Goal: Task Accomplishment & Management: Complete application form

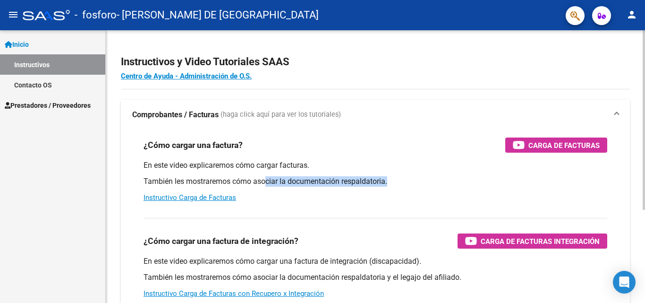
drag, startPoint x: 0, startPoint y: 0, endPoint x: 457, endPoint y: 184, distance: 492.4
click at [457, 184] on div "En este video explicaremos cómo cargar facturas. También les mostraremos cómo a…" at bounding box center [374, 181] width 463 height 42
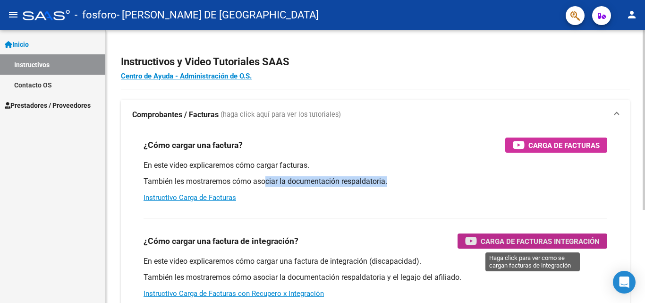
click at [538, 243] on span "Carga de Facturas Integración" at bounding box center [539, 241] width 119 height 12
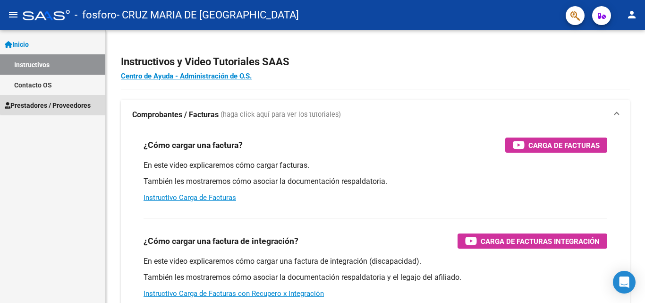
click at [71, 102] on span "Prestadores / Proveedores" at bounding box center [48, 105] width 86 height 10
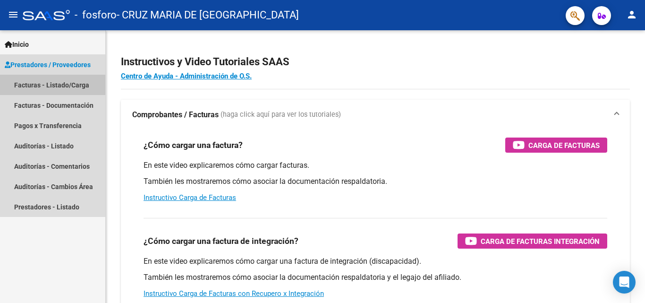
click at [74, 84] on link "Facturas - Listado/Carga" at bounding box center [52, 85] width 105 height 20
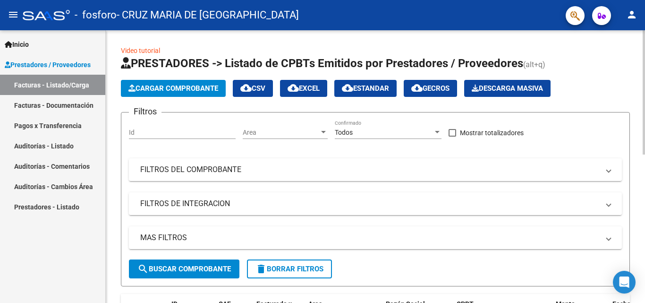
click at [178, 85] on span "Cargar Comprobante" at bounding box center [173, 88] width 90 height 8
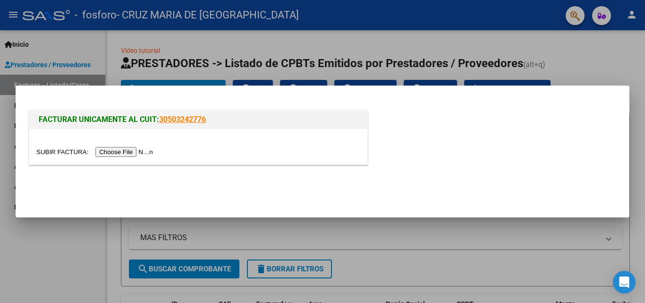
click at [137, 153] on input "file" at bounding box center [95, 152] width 119 height 10
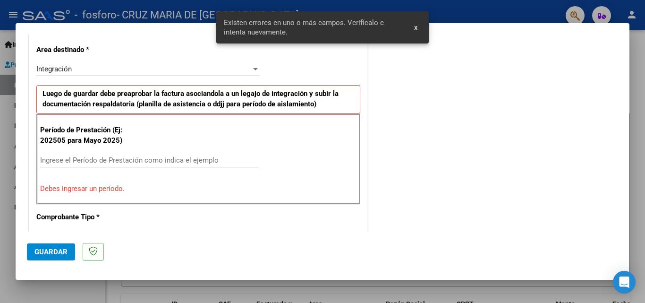
scroll to position [231, 0]
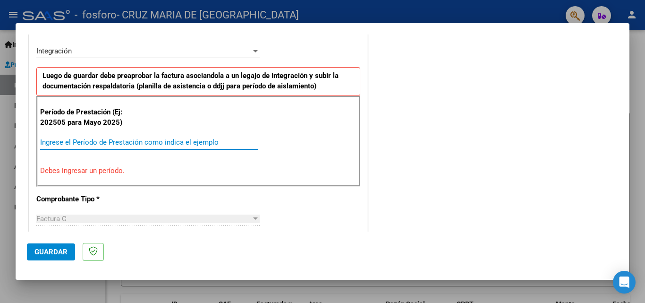
click at [90, 143] on input "Ingrese el Período de Prestación como indica el ejemplo" at bounding box center [149, 142] width 218 height 8
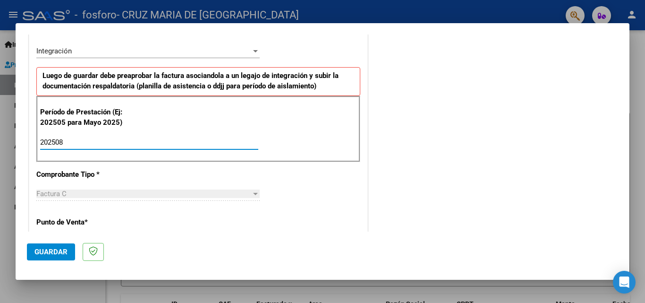
type input "202508"
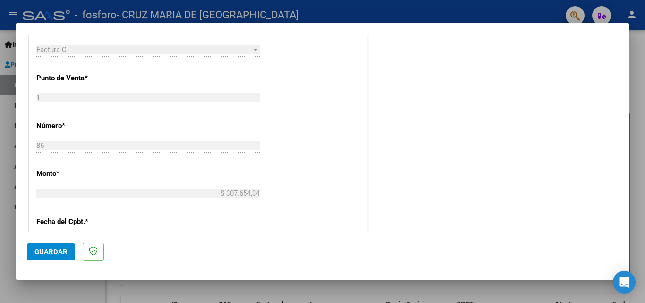
scroll to position [634, 0]
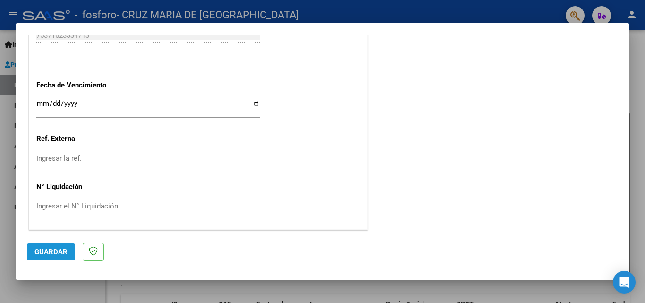
click at [59, 253] on span "Guardar" at bounding box center [50, 251] width 33 height 8
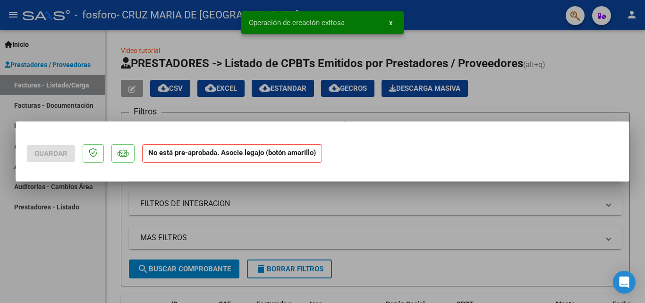
scroll to position [0, 0]
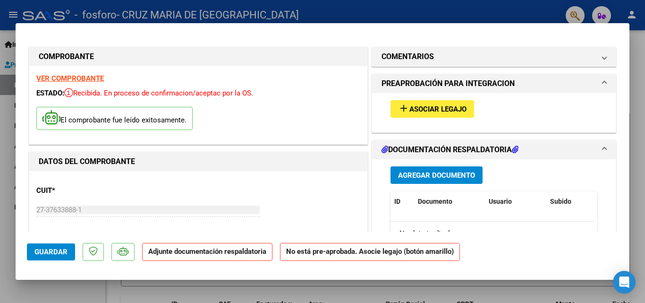
click at [424, 106] on span "Asociar Legajo" at bounding box center [437, 109] width 57 height 8
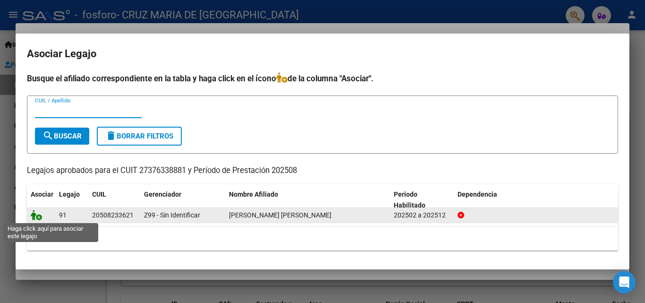
click at [38, 218] on icon at bounding box center [36, 215] width 11 height 10
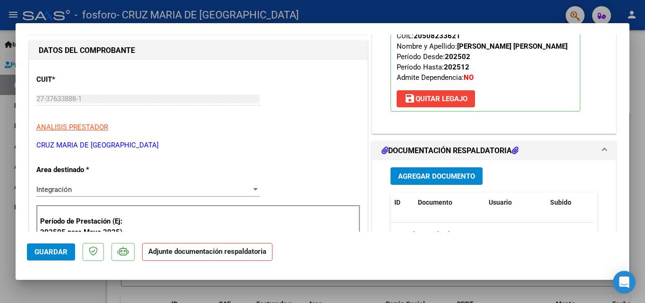
scroll to position [122, 0]
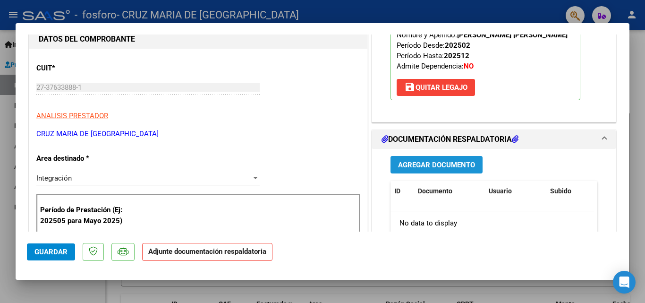
click at [434, 166] on span "Agregar Documento" at bounding box center [436, 164] width 77 height 8
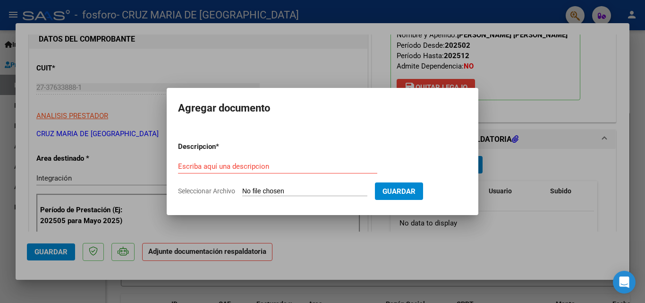
click at [250, 191] on input "Seleccionar Archivo" at bounding box center [304, 191] width 125 height 9
type input "C:\fakepath\AGOSTO [PERSON_NAME].pdf"
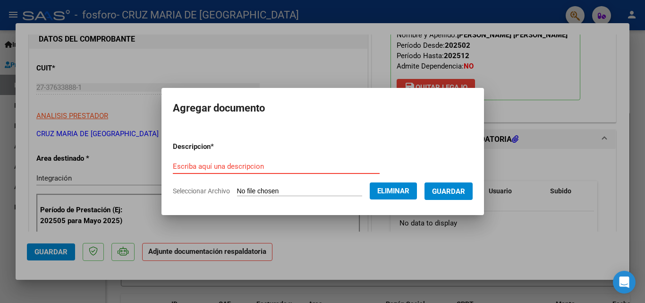
click at [258, 168] on input "Escriba aquí una descripcion" at bounding box center [276, 166] width 207 height 8
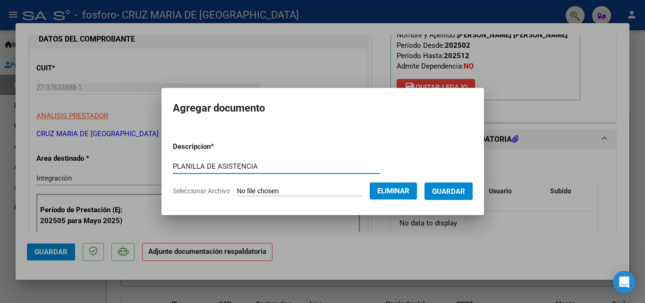
type input "PLANILLA DE ASISTENCIA"
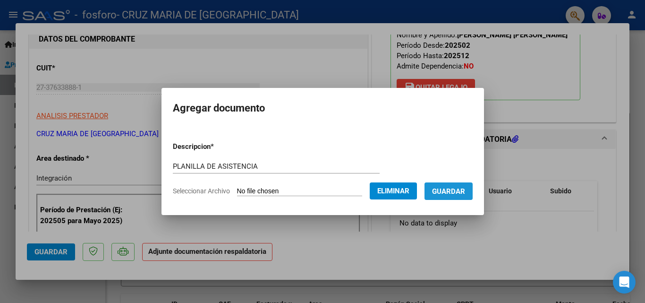
click at [459, 194] on span "Guardar" at bounding box center [448, 191] width 33 height 8
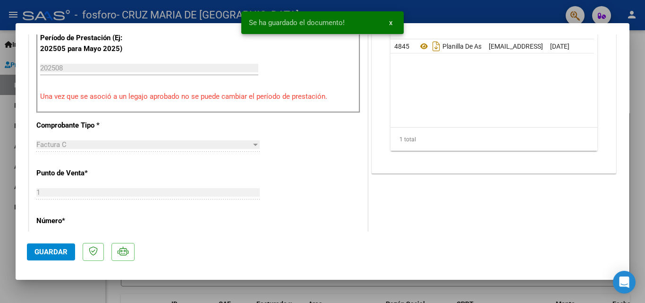
scroll to position [466, 0]
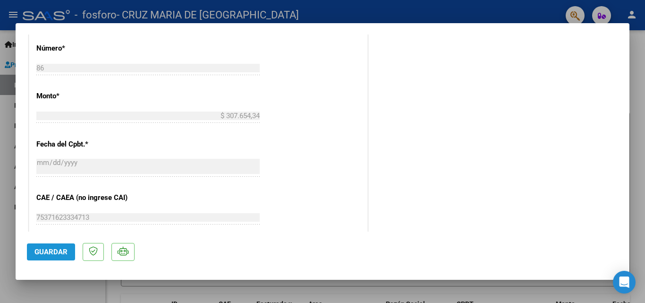
click at [56, 251] on span "Guardar" at bounding box center [50, 251] width 33 height 8
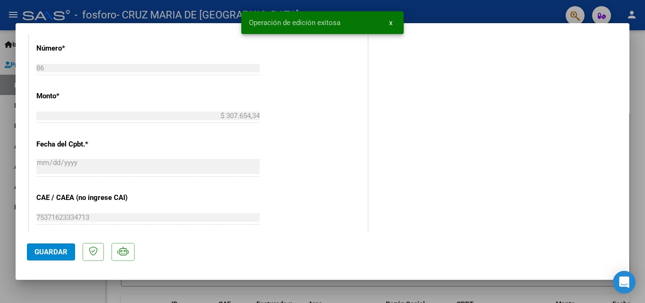
click at [168, 286] on div at bounding box center [322, 151] width 645 height 303
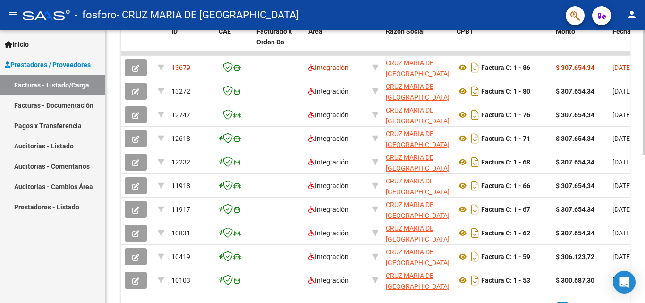
click at [643, 175] on div at bounding box center [643, 166] width 2 height 272
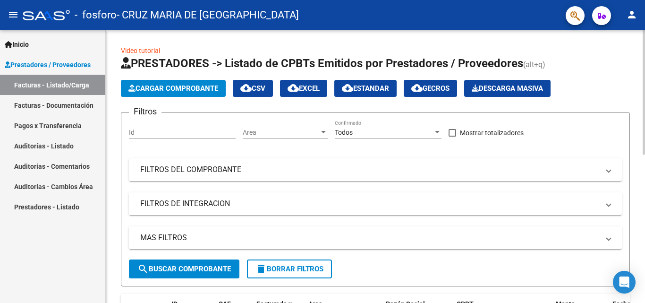
click at [642, 136] on div at bounding box center [643, 166] width 2 height 272
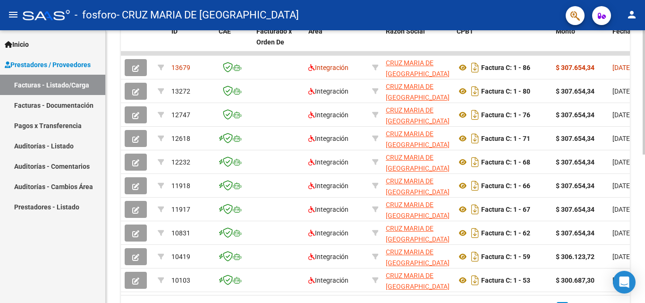
click at [644, 185] on div at bounding box center [643, 166] width 2 height 272
click at [641, 118] on div "Video tutorial PRESTADORES -> Listado de CPBTs Emitidos por Prestadores / Prove…" at bounding box center [375, 53] width 539 height 591
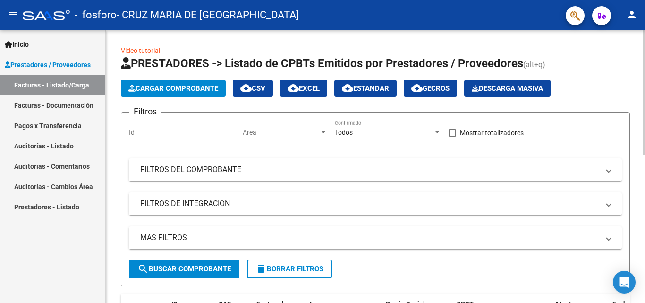
click at [642, 103] on div at bounding box center [643, 166] width 2 height 272
